Goal: Check status: Check status

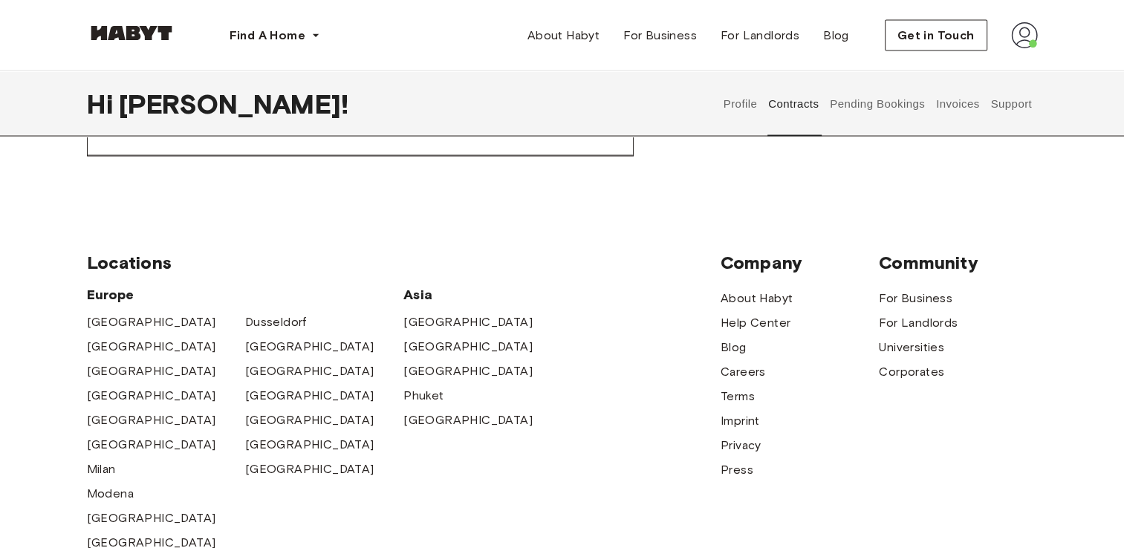
scroll to position [2896, 0]
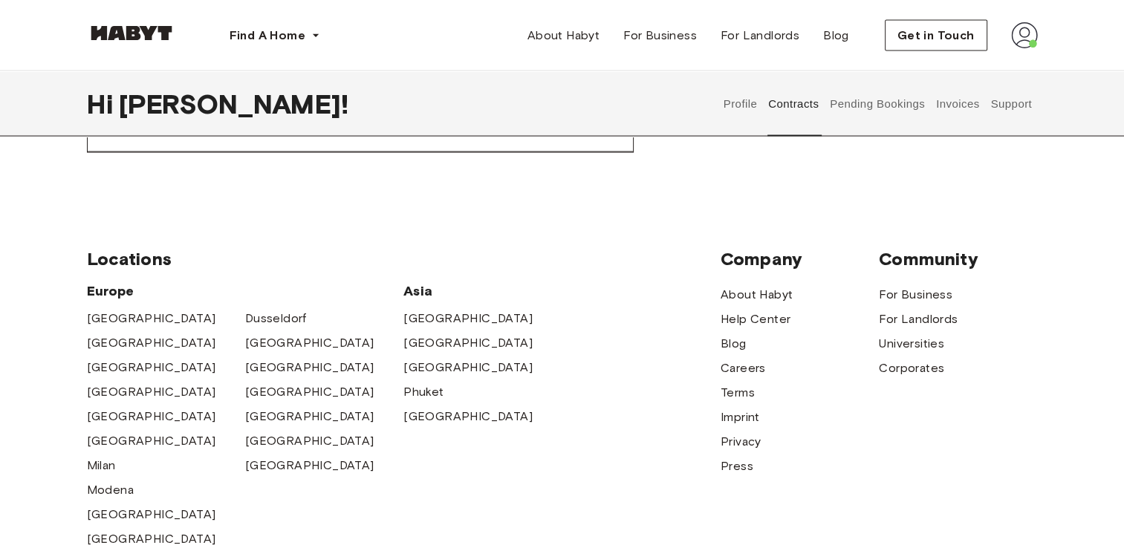
click at [903, 113] on button "Pending Bookings" at bounding box center [877, 103] width 99 height 65
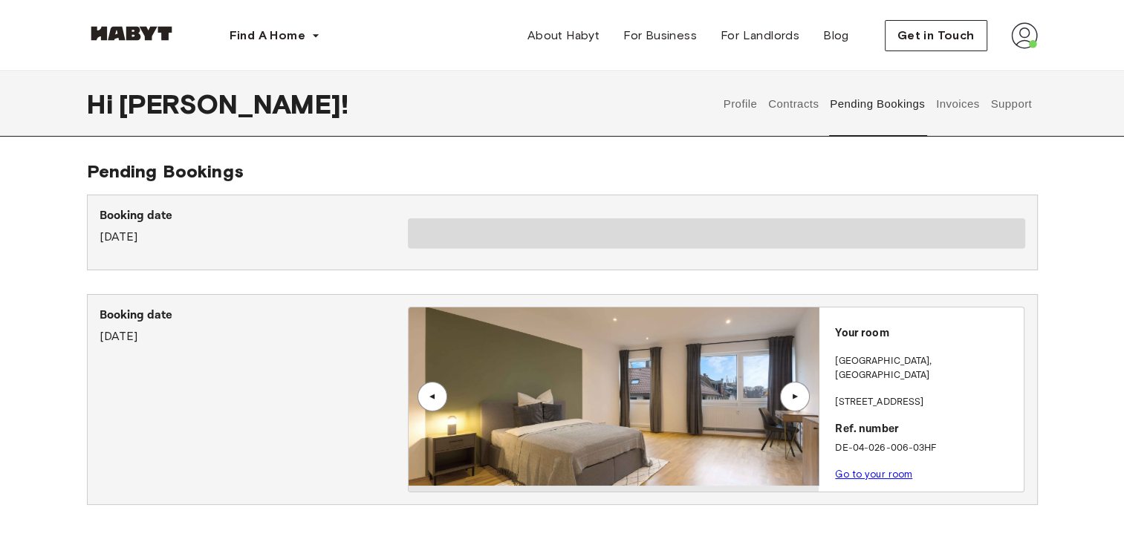
click at [945, 106] on button "Invoices" at bounding box center [956, 103] width 47 height 65
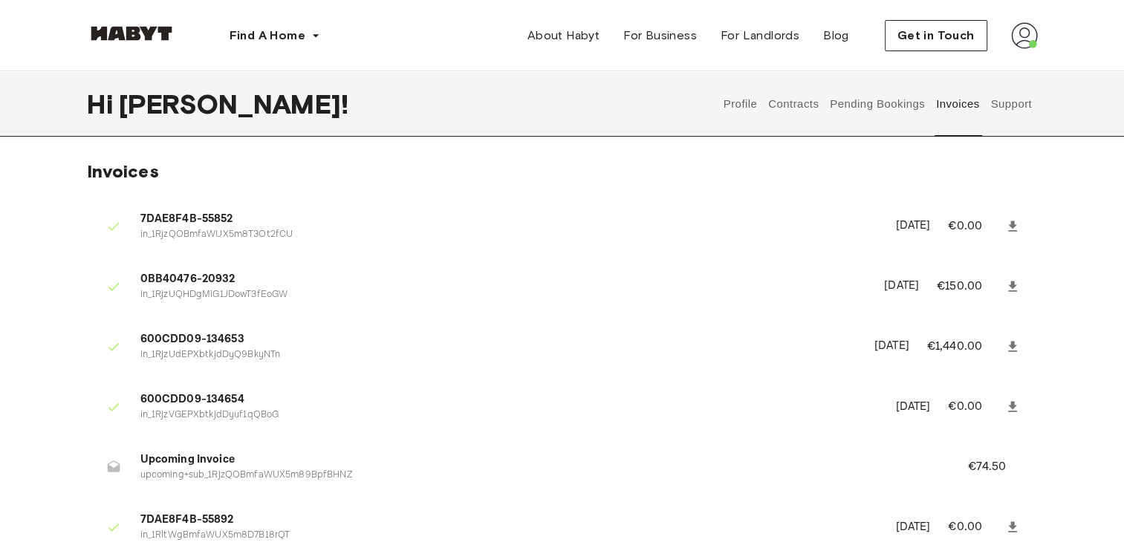
click at [1025, 99] on button "Support" at bounding box center [1010, 103] width 45 height 65
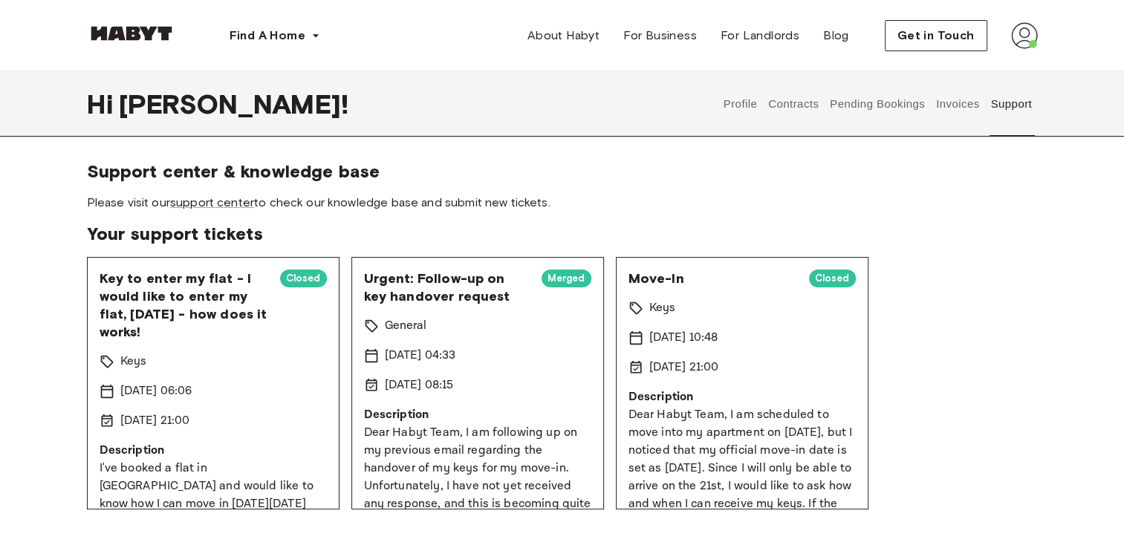
click at [942, 101] on button "Invoices" at bounding box center [956, 103] width 47 height 65
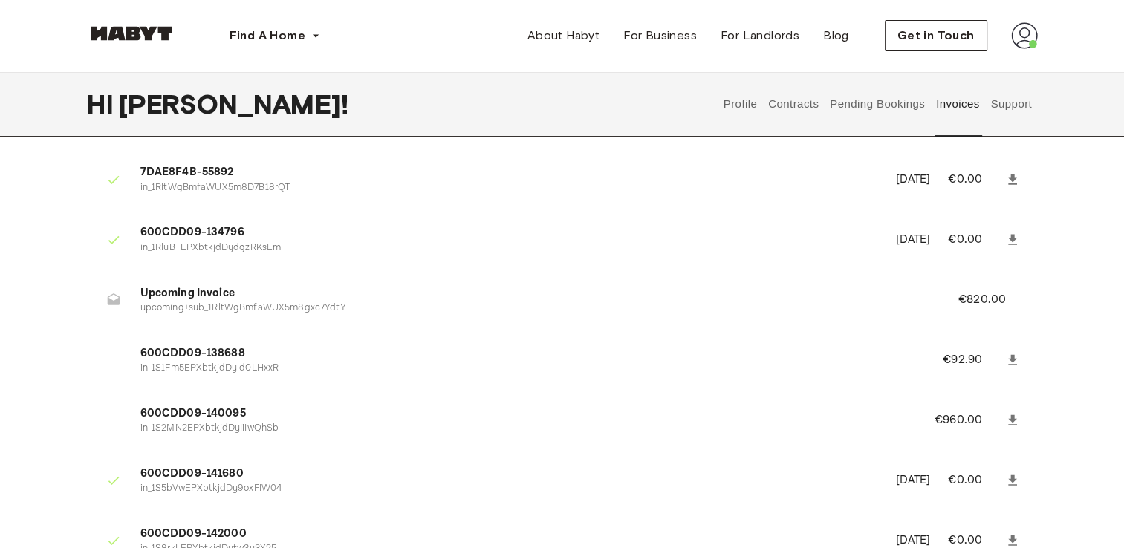
scroll to position [371, 0]
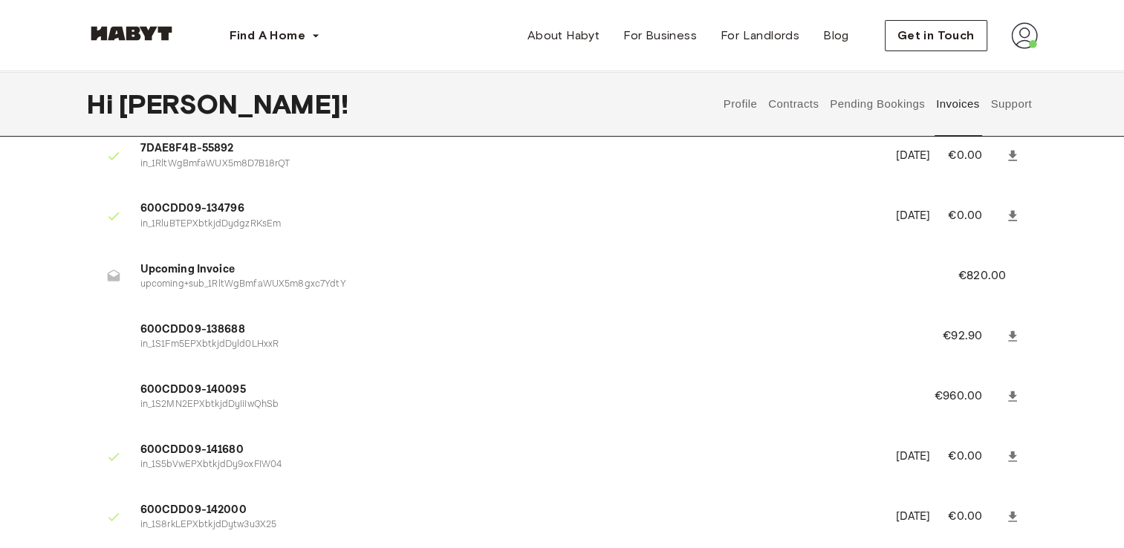
click at [956, 273] on li "Upcoming Invoice upcoming+sub_1RltWgBmfaWUX5m8gxc7YdtY €820.00" at bounding box center [562, 276] width 951 height 51
click at [1013, 335] on icon at bounding box center [1012, 336] width 9 height 10
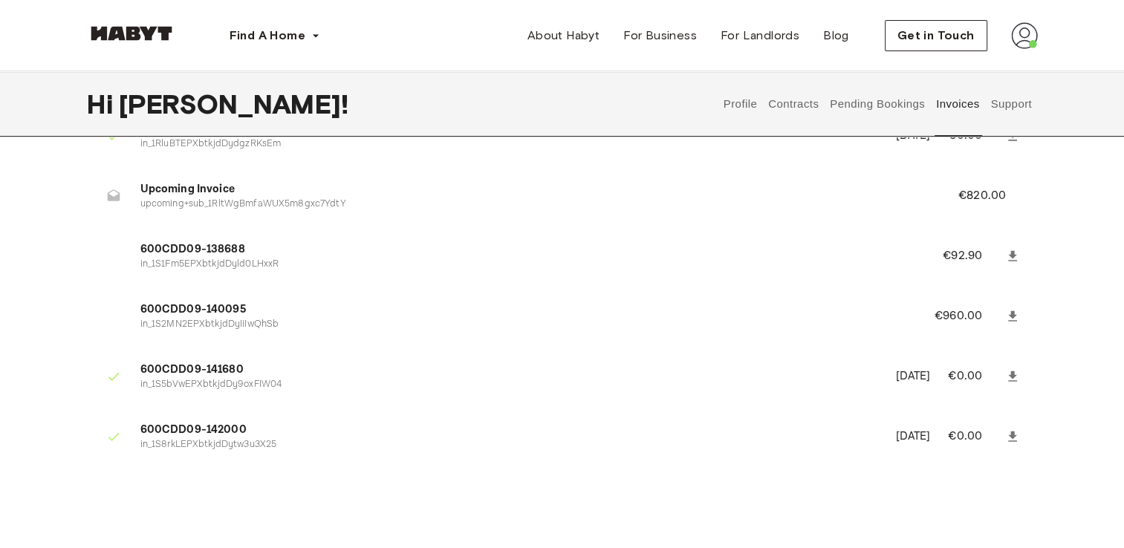
scroll to position [446, 0]
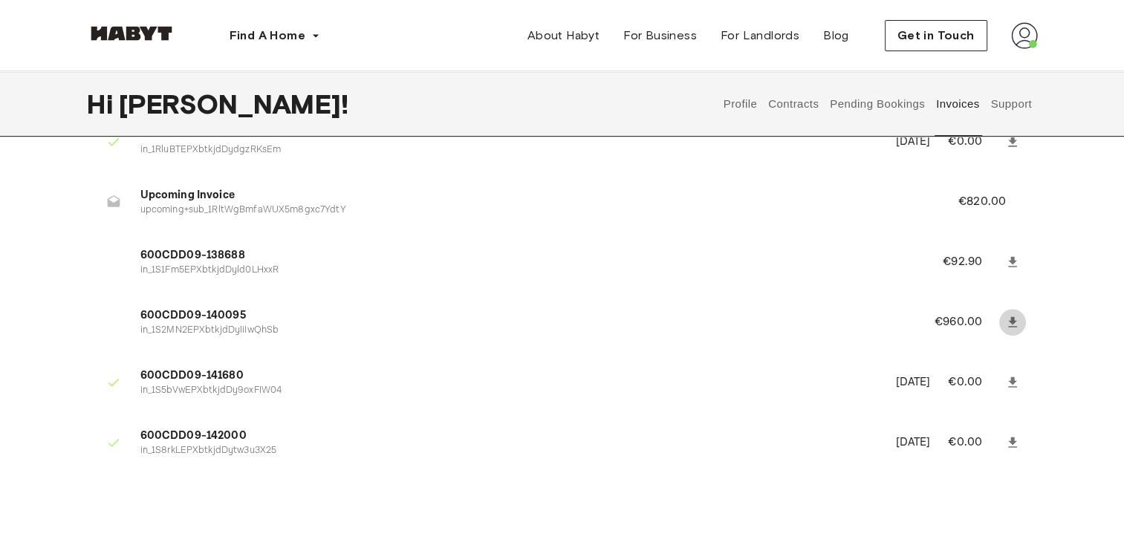
click at [1017, 316] on icon at bounding box center [1012, 322] width 15 height 15
click at [1014, 440] on icon at bounding box center [1012, 442] width 15 height 15
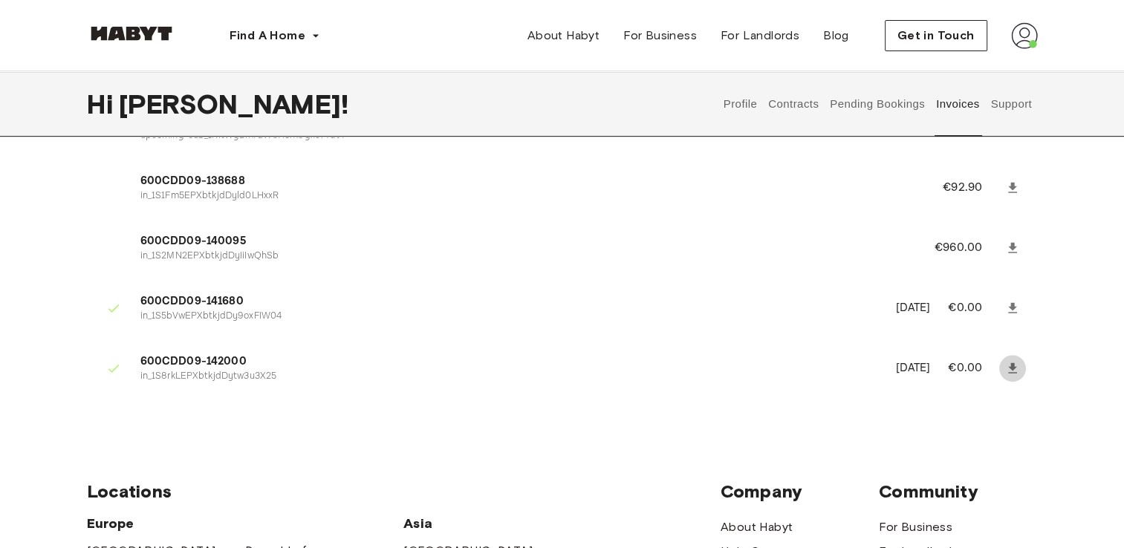
click at [1009, 368] on icon at bounding box center [1012, 368] width 9 height 10
click at [644, 389] on li "600CDD09-142000 in_1S8rkLEPXbtkjdDytw3u3X25 [DATE] €0.00" at bounding box center [562, 368] width 951 height 51
click at [1017, 304] on icon at bounding box center [1012, 308] width 15 height 15
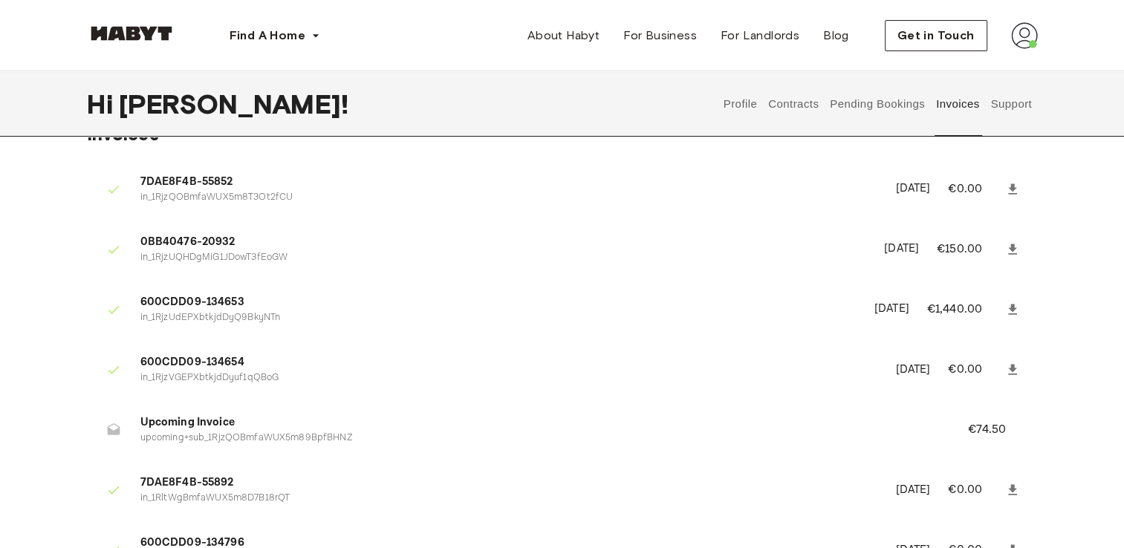
scroll to position [0, 0]
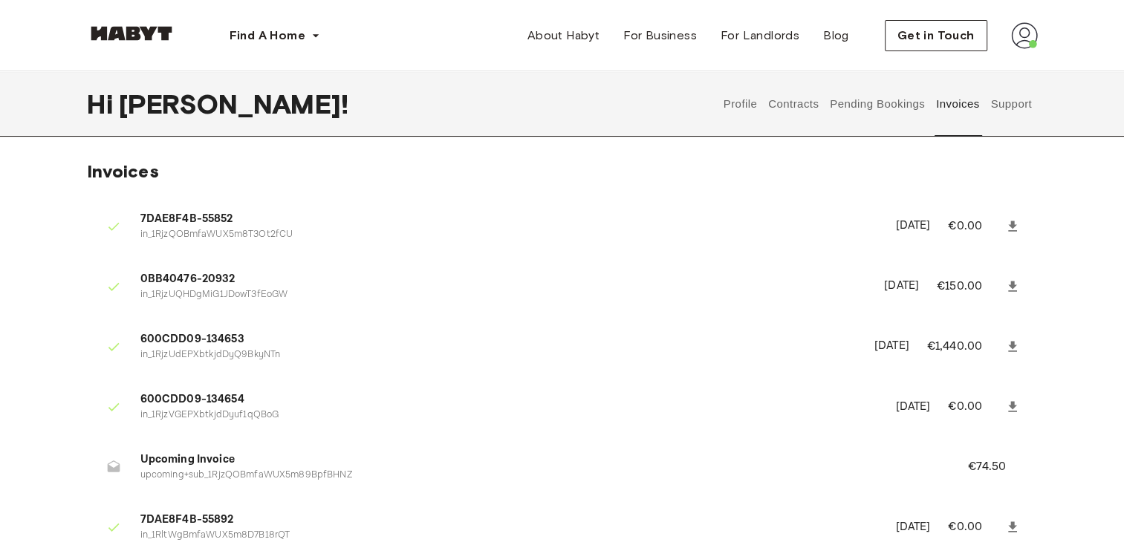
click at [806, 106] on button "Contracts" at bounding box center [793, 103] width 54 height 65
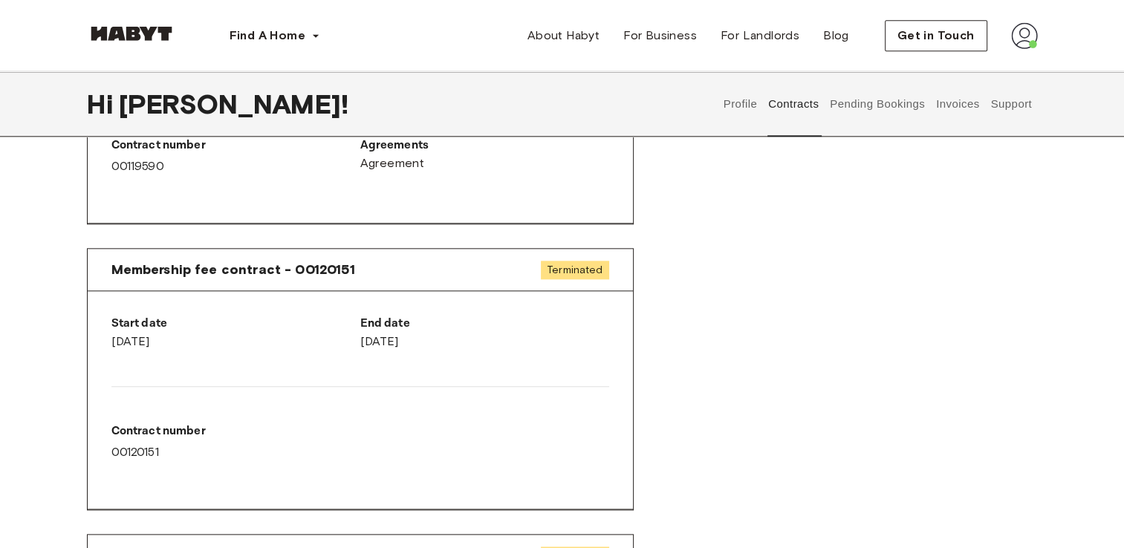
scroll to position [1708, 0]
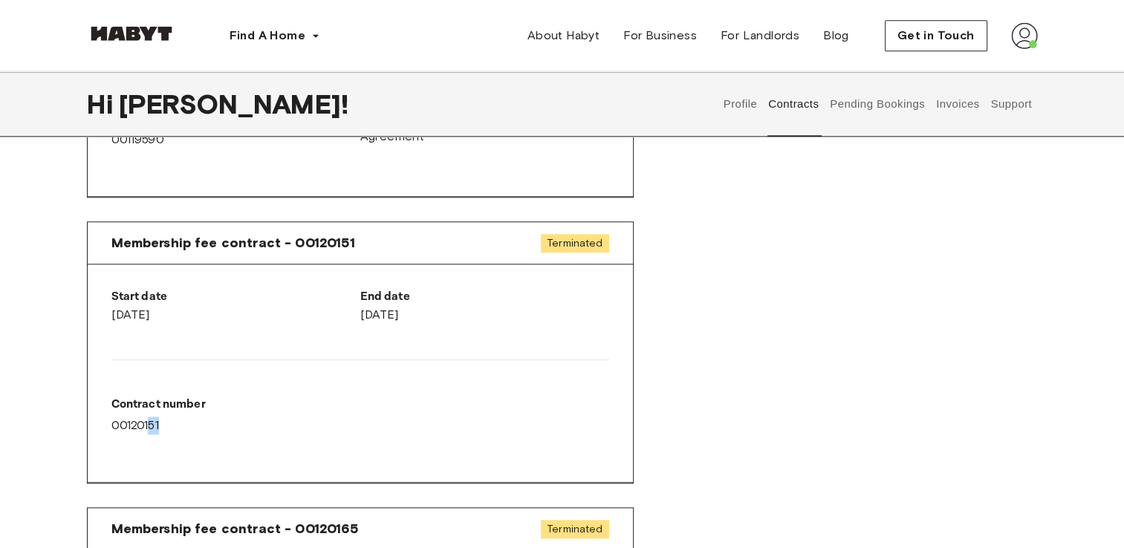
drag, startPoint x: 154, startPoint y: 421, endPoint x: 193, endPoint y: 420, distance: 39.4
click at [193, 420] on div "Contract number 00120151" at bounding box center [235, 415] width 249 height 39
click at [674, 388] on div "Membership fee contract - 00119590 Terminated Start date [DATE] End date [DATE]…" at bounding box center [562, 364] width 951 height 881
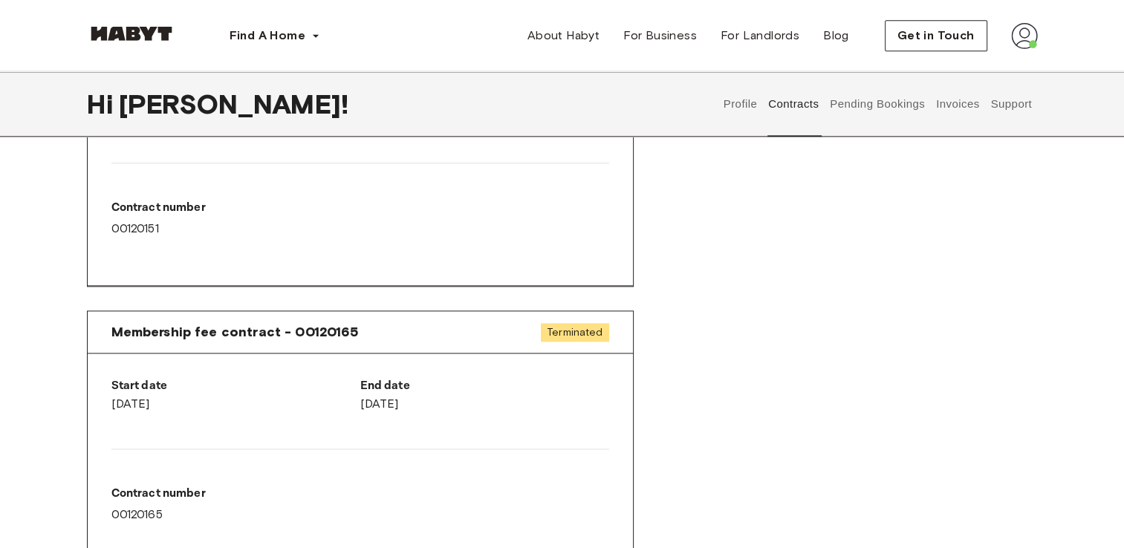
scroll to position [1931, 0]
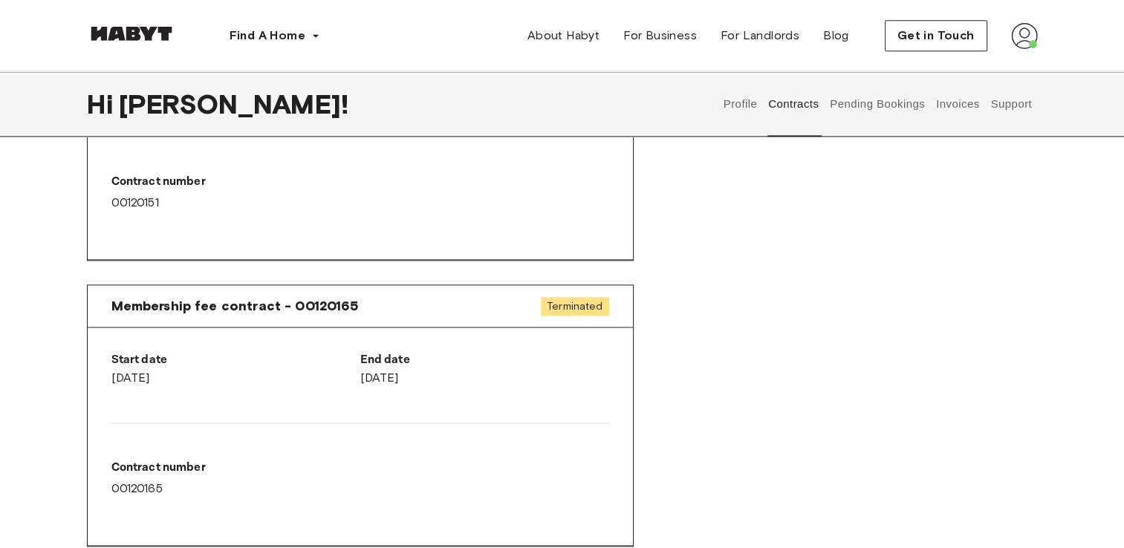
drag, startPoint x: 114, startPoint y: 374, endPoint x: 527, endPoint y: 379, distance: 412.9
click at [527, 379] on div "Start date [DATE] End date [DATE] Contract number 00120165" at bounding box center [360, 436] width 545 height 218
drag, startPoint x: 111, startPoint y: 356, endPoint x: 510, endPoint y: 402, distance: 402.2
click at [510, 402] on div "Start date [DATE] End date [DATE] Contract number 00120165" at bounding box center [360, 436] width 545 height 218
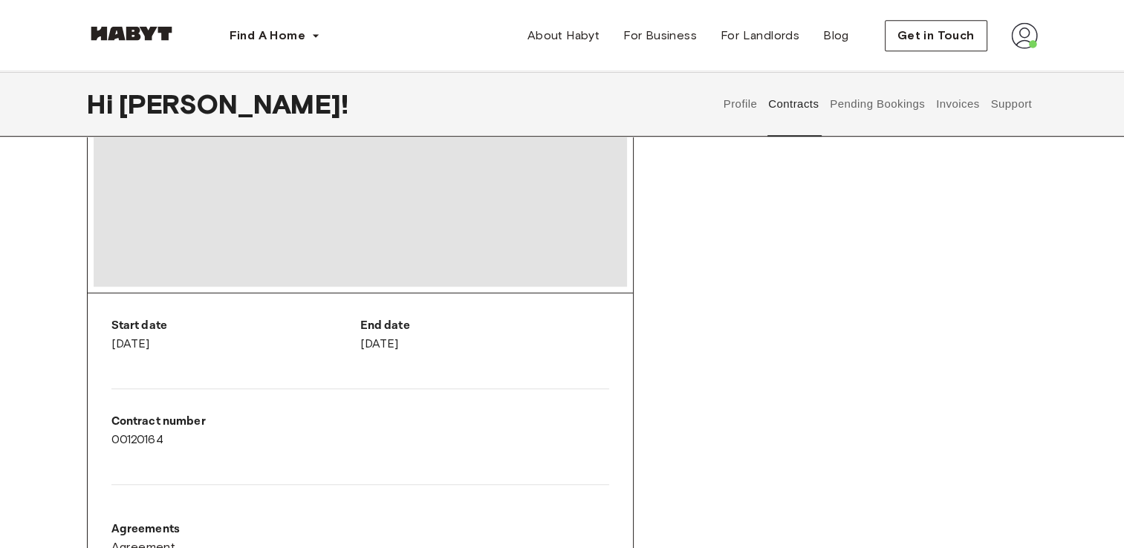
scroll to position [817, 0]
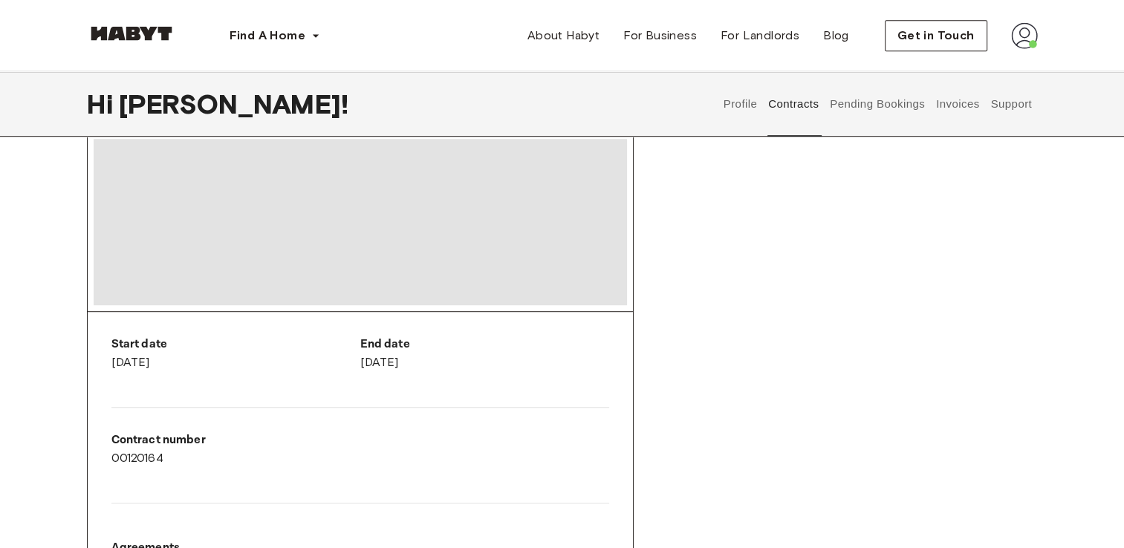
drag, startPoint x: 114, startPoint y: 362, endPoint x: 532, endPoint y: 374, distance: 417.5
click at [532, 374] on div "Start date [DATE] End date [DATE] Contract number 00120164 Agreements Agreement" at bounding box center [360, 467] width 545 height 311
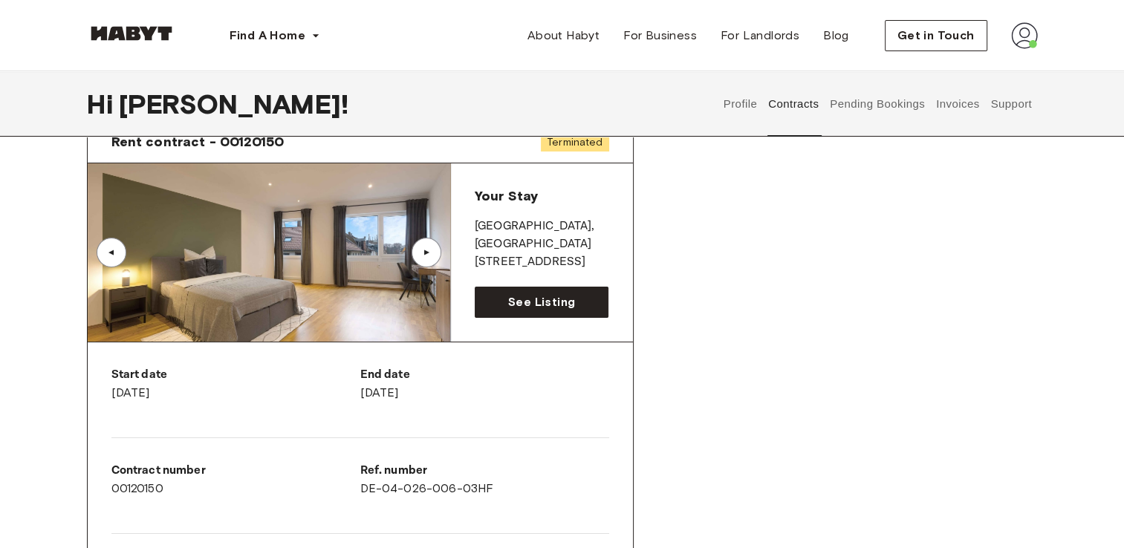
scroll to position [0, 0]
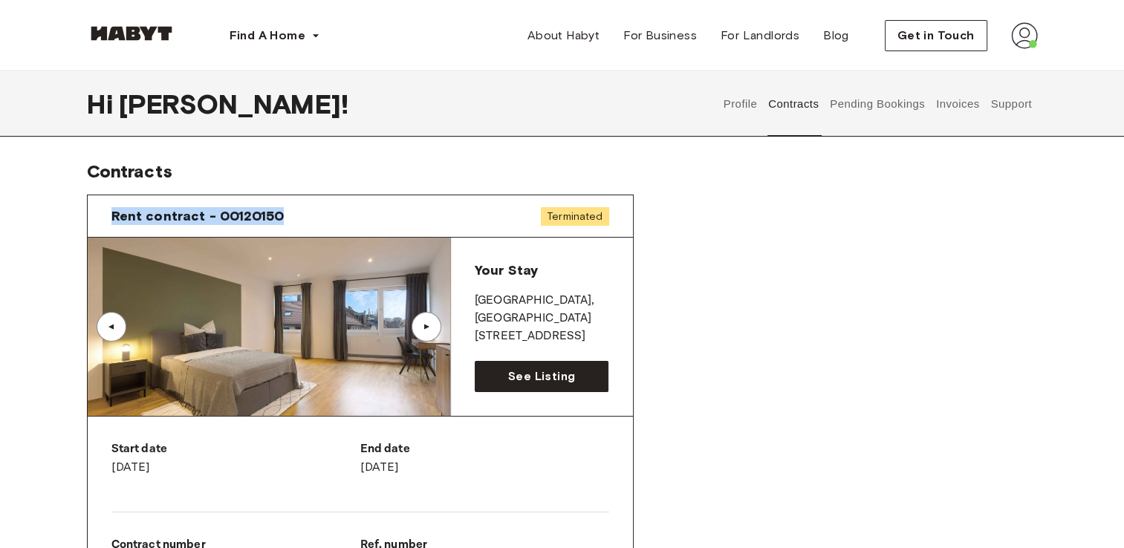
drag, startPoint x: 113, startPoint y: 216, endPoint x: 300, endPoint y: 221, distance: 187.2
click at [300, 221] on div "Rent contract - 00120150 Terminated" at bounding box center [360, 216] width 545 height 42
click at [422, 322] on div "▲" at bounding box center [426, 326] width 15 height 9
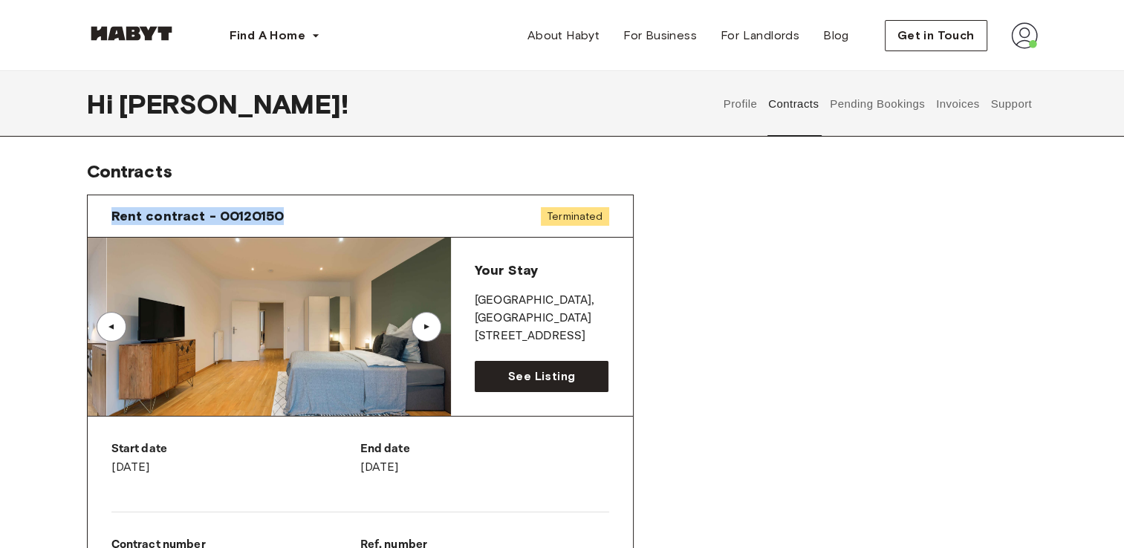
click at [422, 322] on div "▲" at bounding box center [426, 326] width 15 height 9
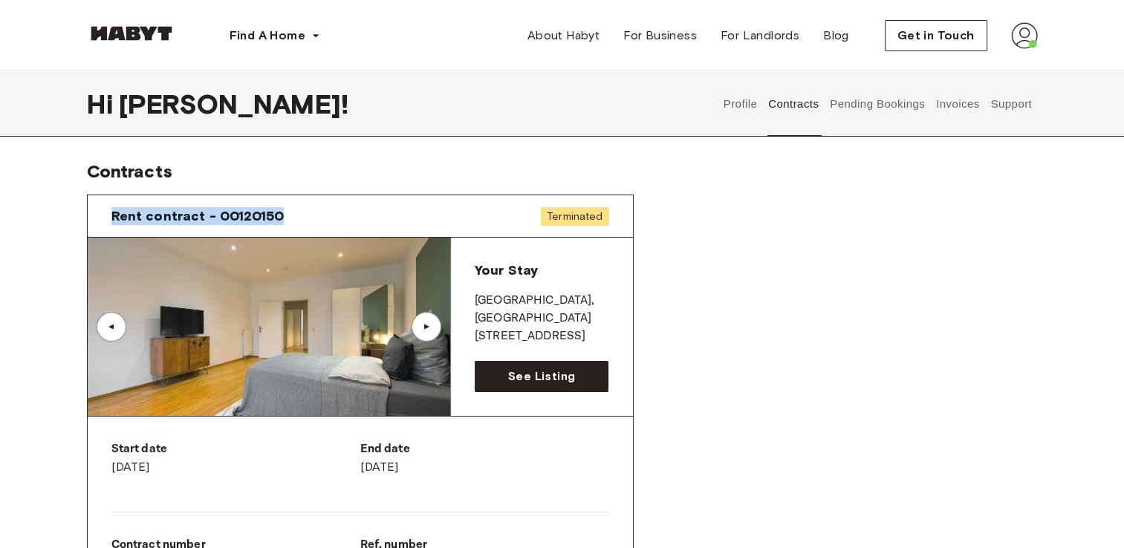
click at [422, 322] on div "▲" at bounding box center [426, 326] width 15 height 9
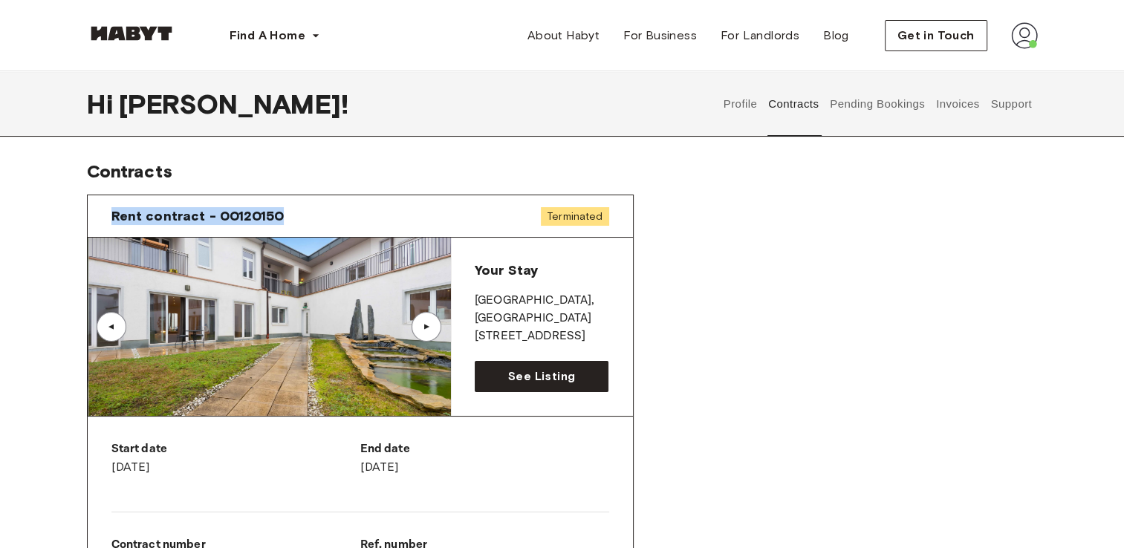
click at [422, 322] on div "▲" at bounding box center [426, 326] width 15 height 9
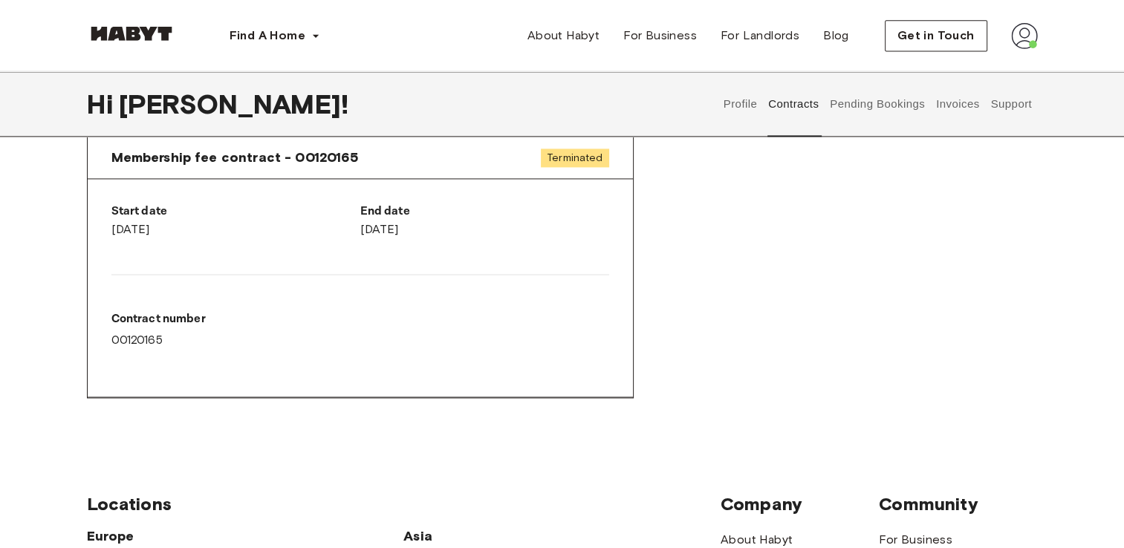
scroll to position [2005, 0]
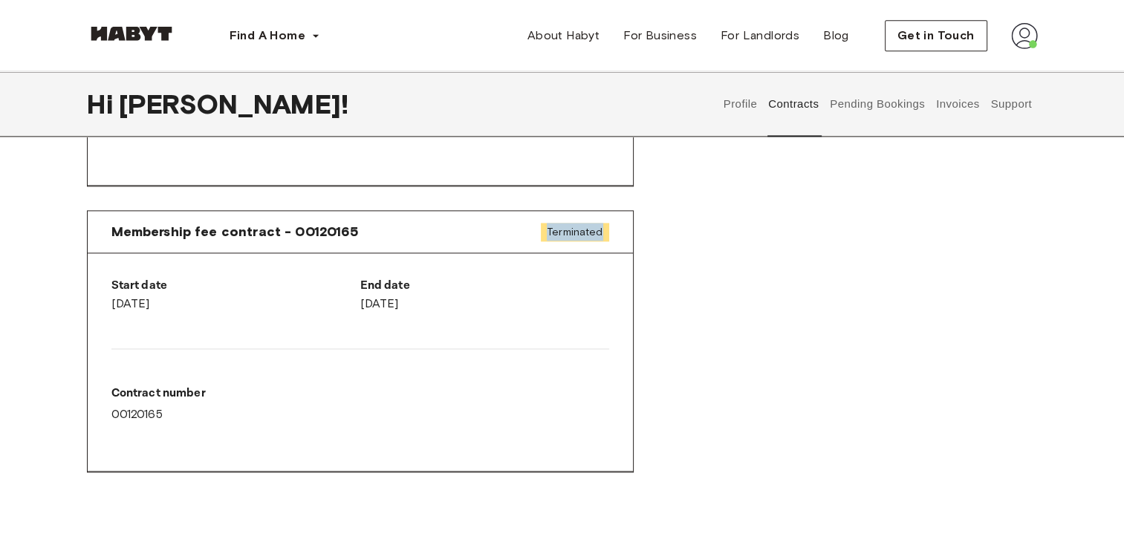
drag, startPoint x: 545, startPoint y: 225, endPoint x: 667, endPoint y: 233, distance: 122.1
click at [667, 233] on div "Membership fee contract - 00119590 Terminated Start date [DATE] End date [DATE]…" at bounding box center [562, 66] width 951 height 881
drag, startPoint x: 667, startPoint y: 233, endPoint x: 616, endPoint y: 368, distance: 143.8
click at [616, 368] on div "Start date [DATE] End date [DATE] Contract number 00120165" at bounding box center [360, 362] width 545 height 218
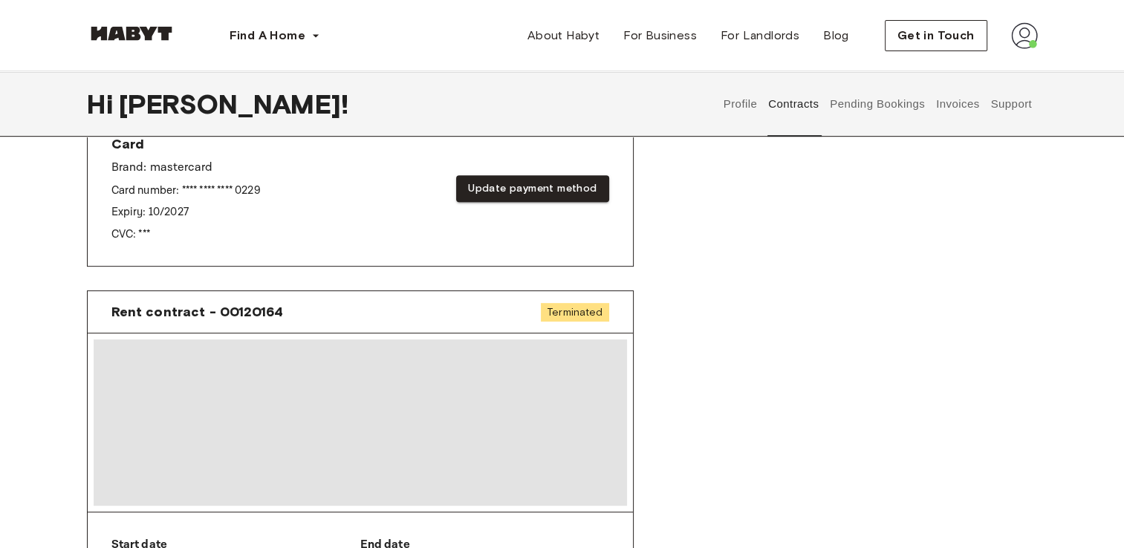
scroll to position [743, 0]
